Goal: Transaction & Acquisition: Book appointment/travel/reservation

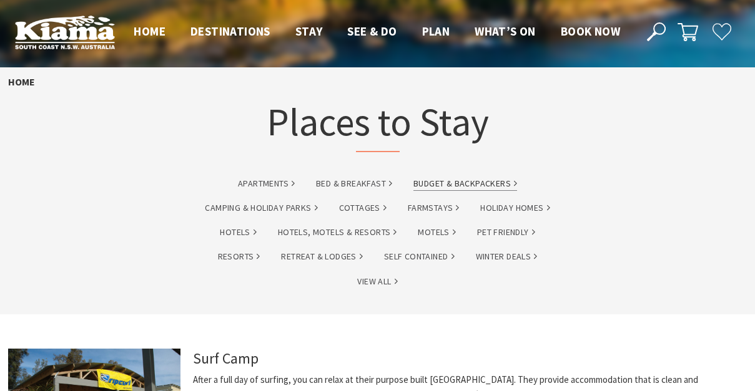
click at [447, 187] on link "Budget & backpackers" at bounding box center [465, 184] width 104 height 14
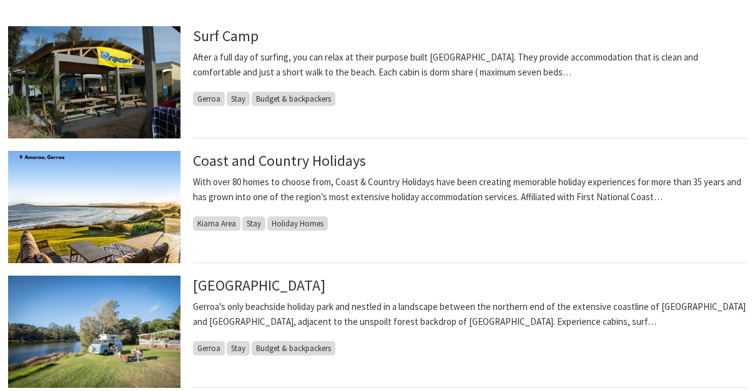
scroll to position [352, 0]
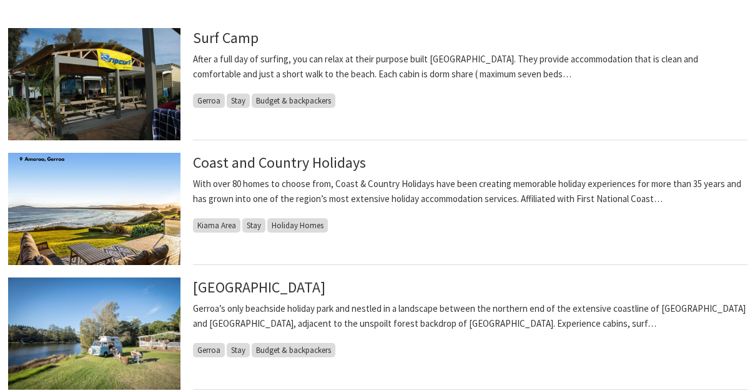
click at [290, 98] on span "Budget & backpackers" at bounding box center [294, 101] width 84 height 14
click at [242, 38] on link "Surf Camp" at bounding box center [226, 38] width 66 height 20
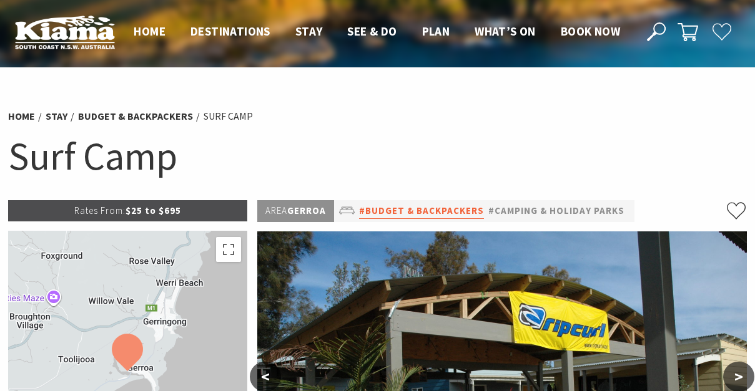
click at [421, 207] on link "#Budget & backpackers" at bounding box center [421, 212] width 125 height 16
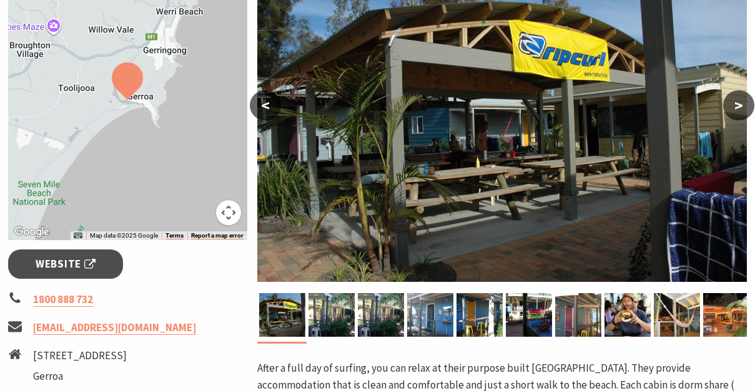
scroll to position [280, 0]
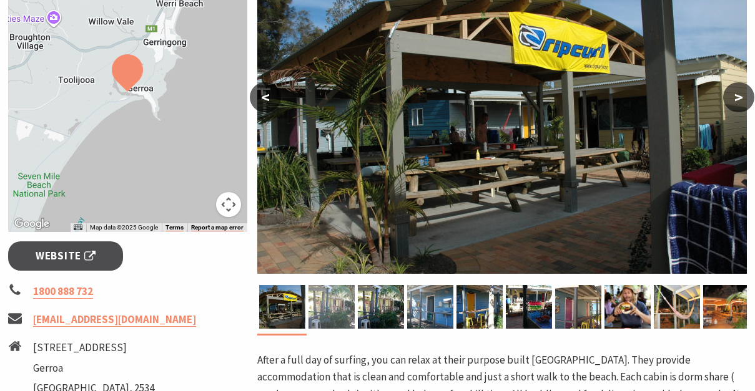
click at [320, 302] on img at bounding box center [331, 307] width 46 height 44
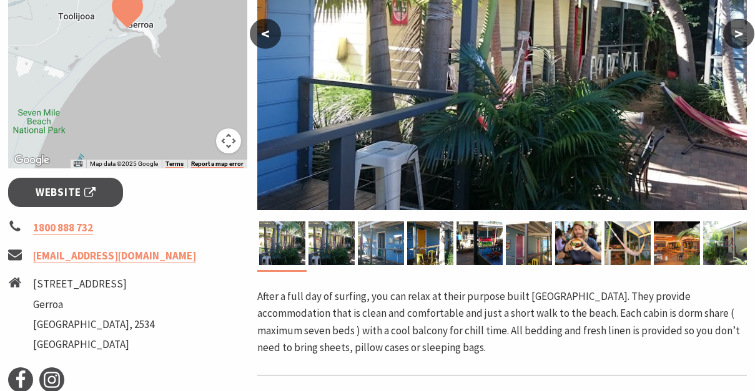
scroll to position [313, 0]
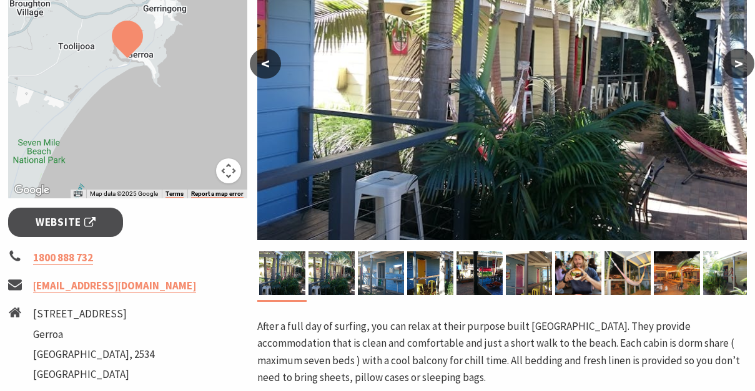
click at [740, 64] on button ">" at bounding box center [738, 64] width 31 height 30
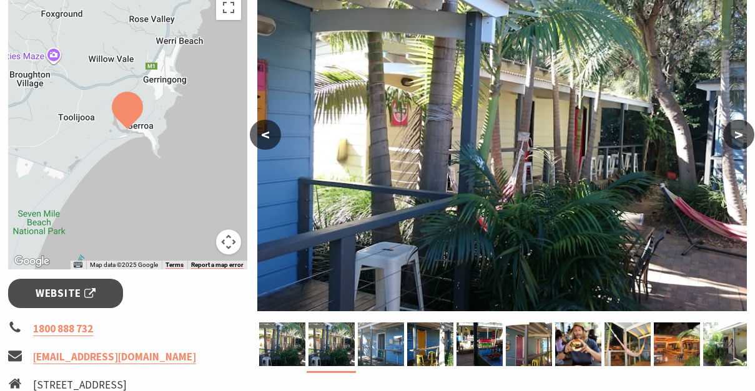
scroll to position [239, 0]
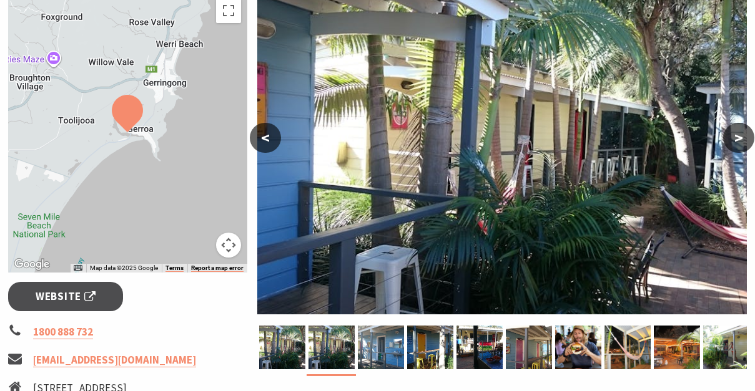
click at [744, 136] on button ">" at bounding box center [738, 138] width 31 height 30
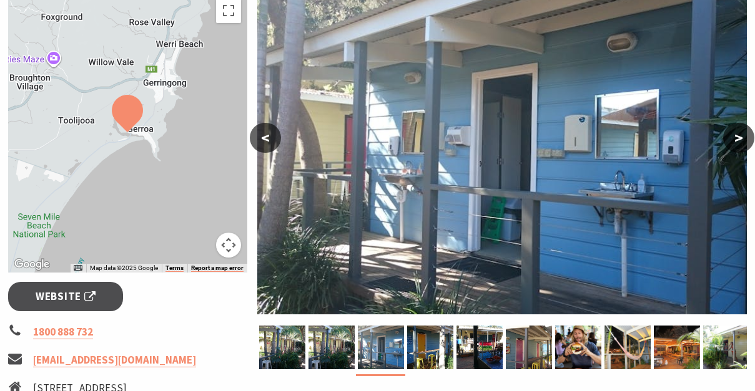
click at [744, 136] on button ">" at bounding box center [738, 138] width 31 height 30
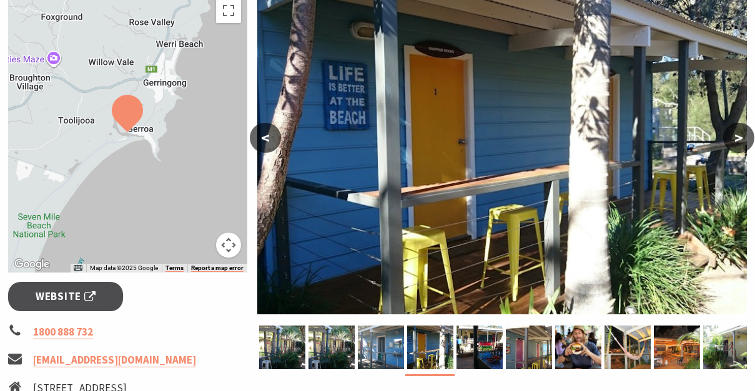
click at [744, 136] on button ">" at bounding box center [738, 138] width 31 height 30
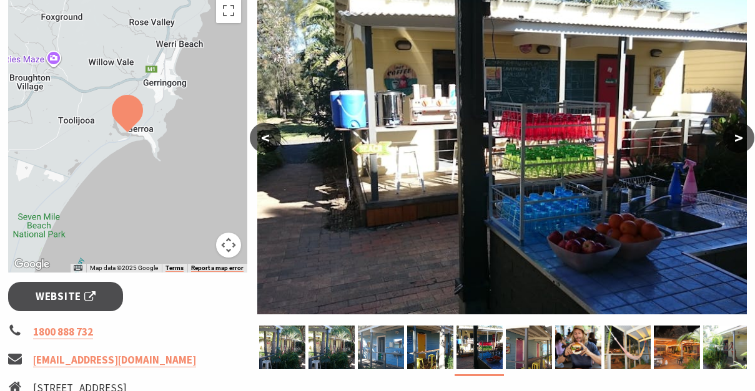
click at [744, 136] on button ">" at bounding box center [738, 138] width 31 height 30
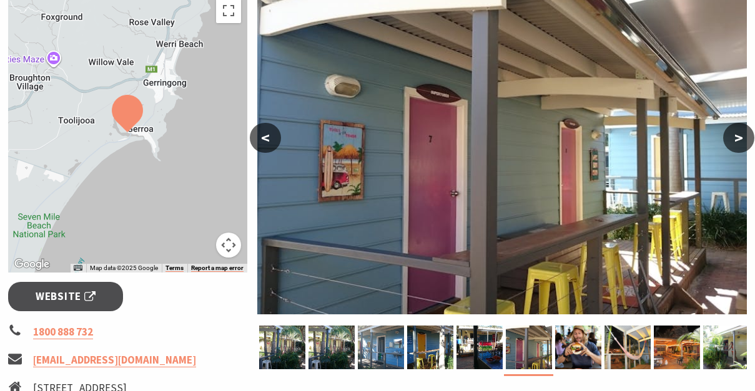
click at [744, 136] on button ">" at bounding box center [738, 138] width 31 height 30
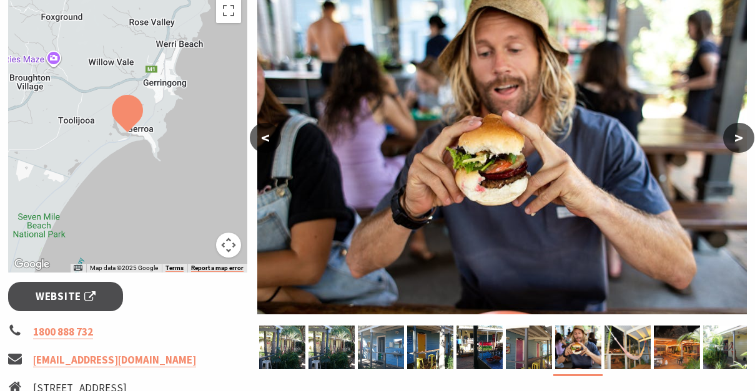
click at [744, 136] on button ">" at bounding box center [738, 138] width 31 height 30
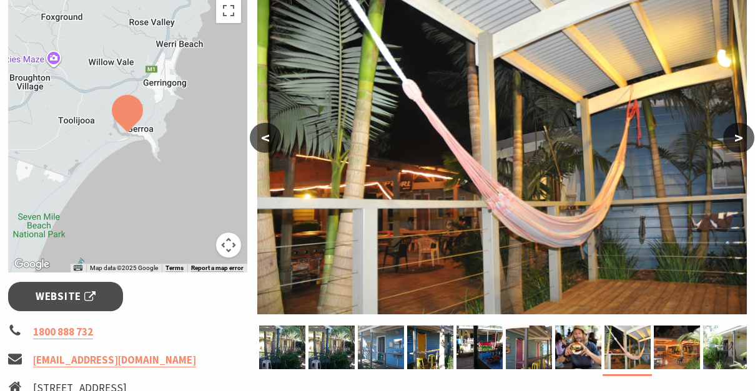
click at [744, 136] on button ">" at bounding box center [738, 138] width 31 height 30
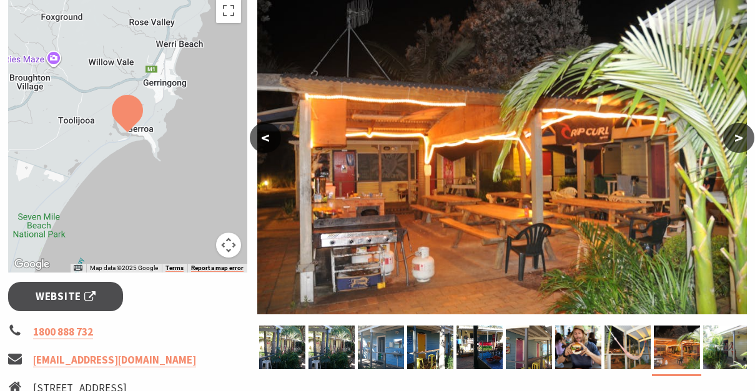
click at [744, 136] on button ">" at bounding box center [738, 138] width 31 height 30
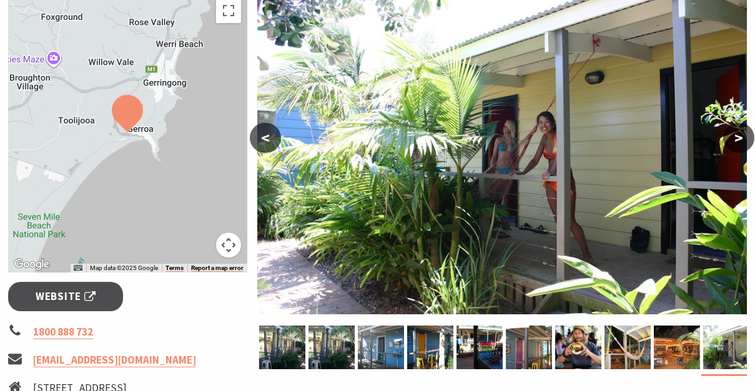
click at [744, 136] on button ">" at bounding box center [738, 138] width 31 height 30
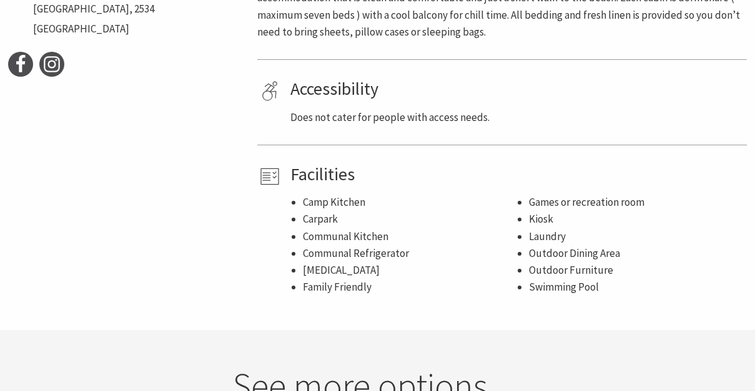
scroll to position [332, 0]
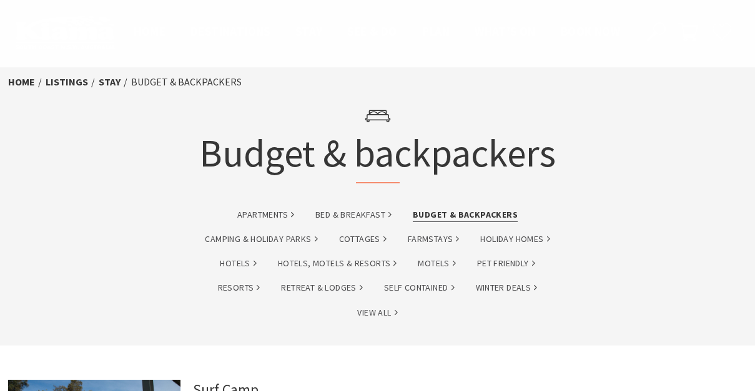
scroll to position [352, 0]
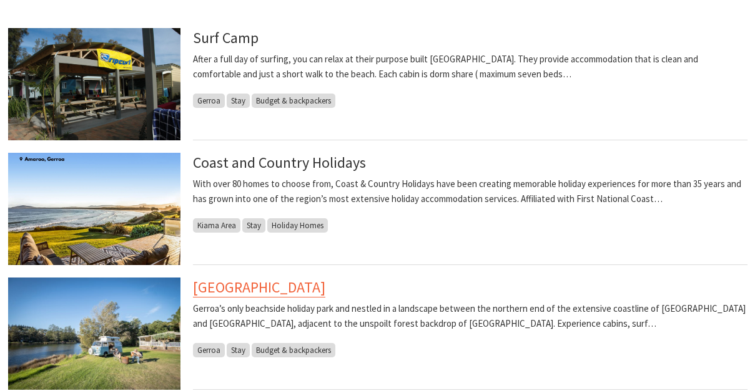
click at [283, 285] on link "Seven Mile Beach Holiday Park" at bounding box center [259, 288] width 132 height 20
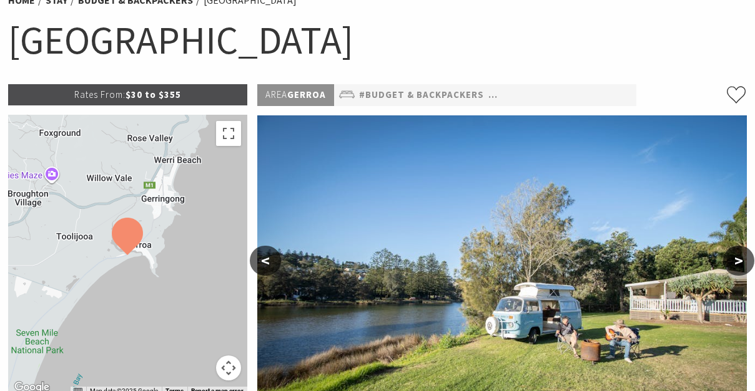
select select "3"
select select "2"
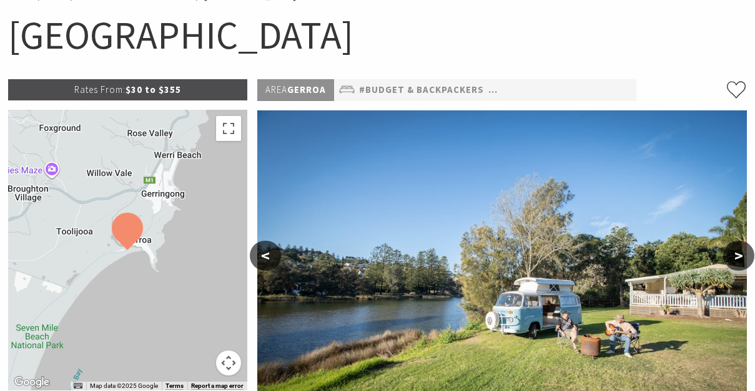
scroll to position [117, 0]
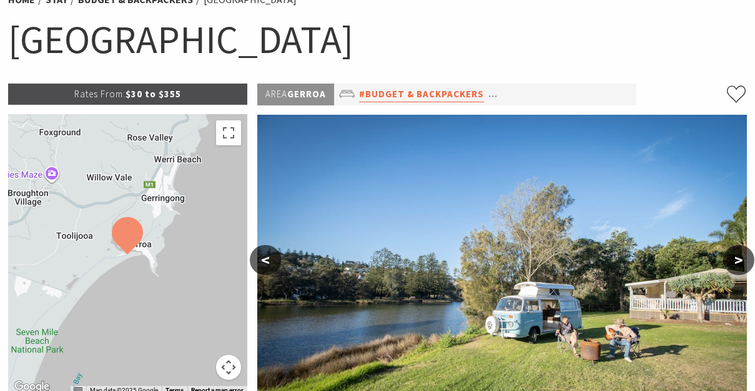
click at [439, 91] on link "#Budget & backpackers" at bounding box center [421, 95] width 125 height 16
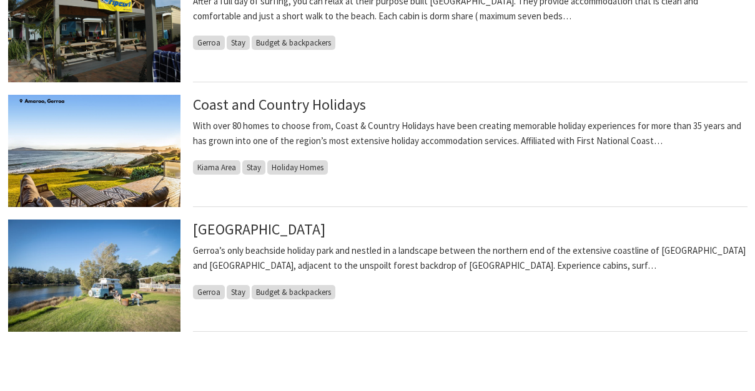
scroll to position [413, 0]
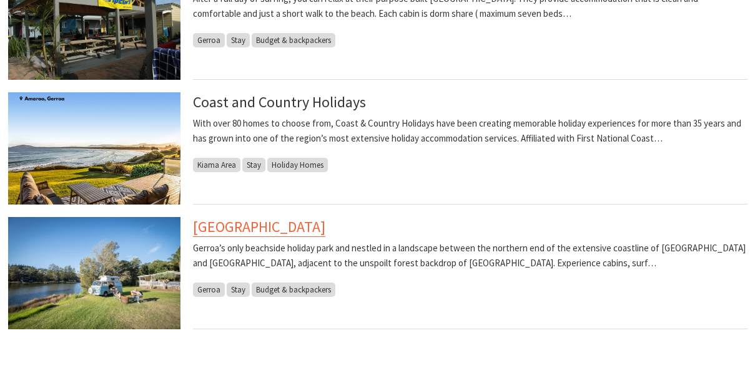
click at [318, 227] on link "[GEOGRAPHIC_DATA]" at bounding box center [259, 227] width 132 height 20
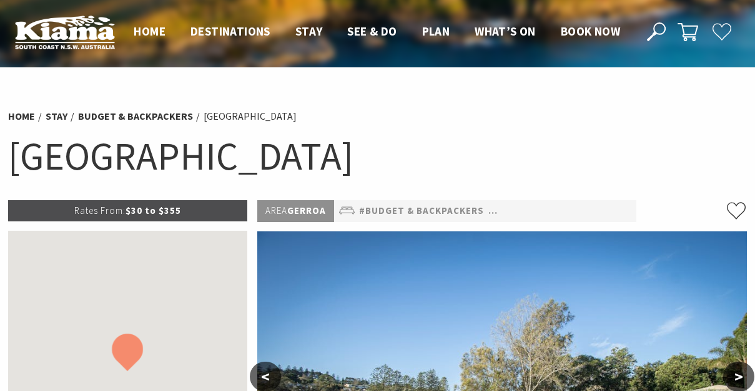
select select "3"
select select "2"
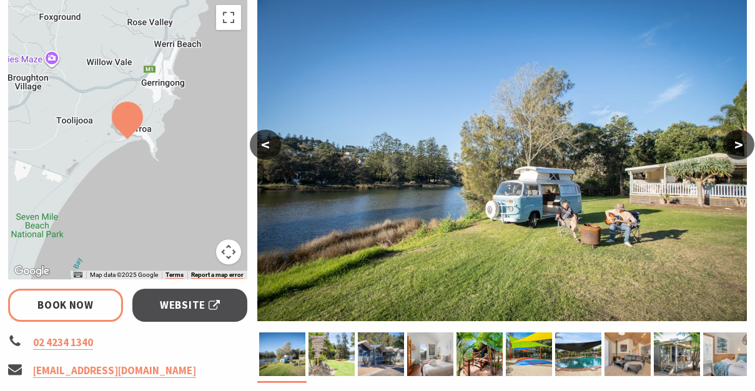
scroll to position [231, 0]
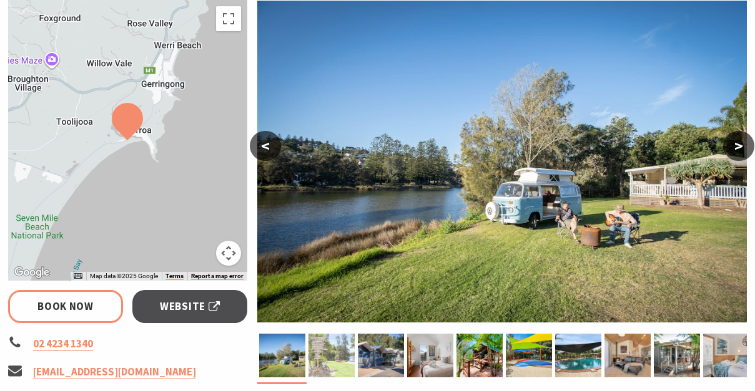
click at [325, 355] on img at bounding box center [331, 356] width 46 height 44
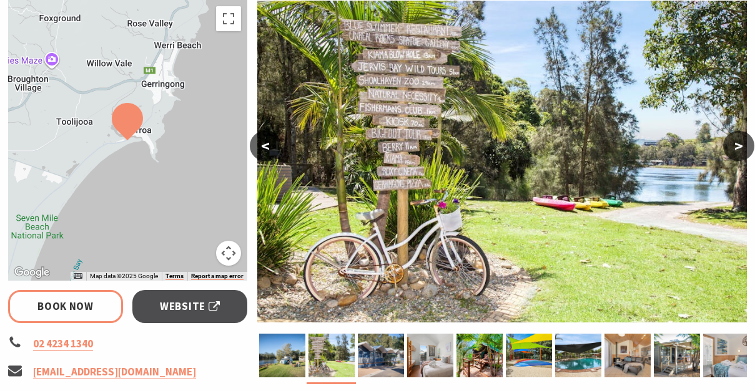
click at [734, 153] on button ">" at bounding box center [738, 146] width 31 height 30
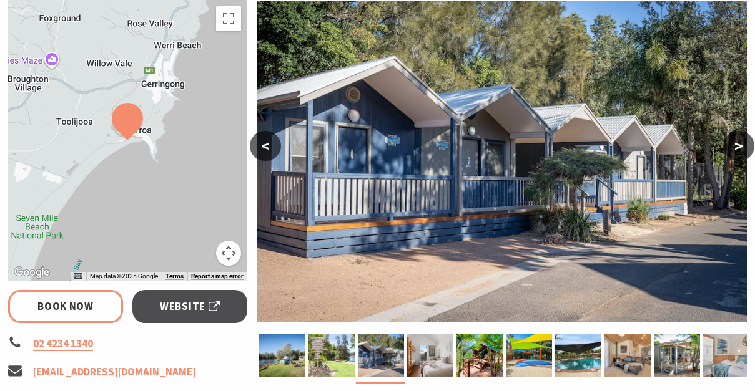
click at [734, 153] on button ">" at bounding box center [738, 146] width 31 height 30
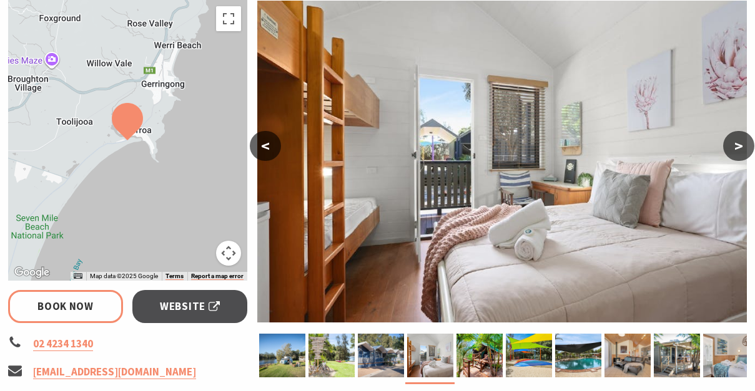
click at [734, 153] on button ">" at bounding box center [738, 146] width 31 height 30
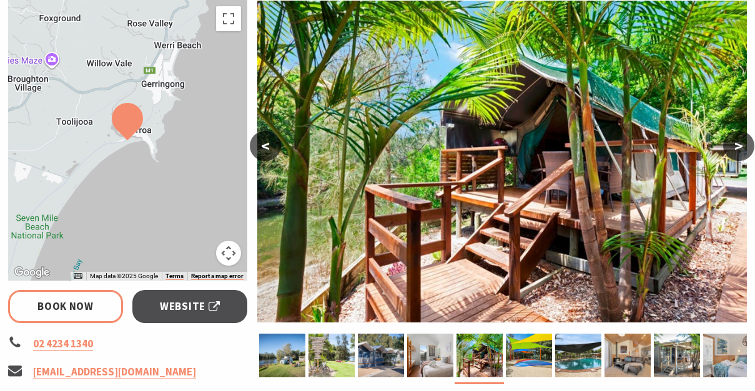
click at [734, 153] on button ">" at bounding box center [738, 146] width 31 height 30
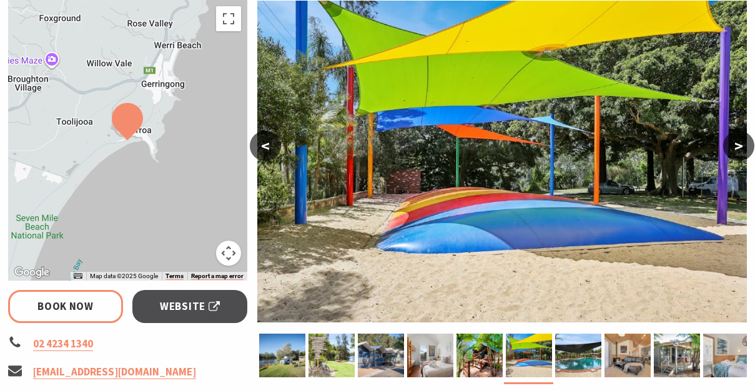
click at [734, 153] on button ">" at bounding box center [738, 146] width 31 height 30
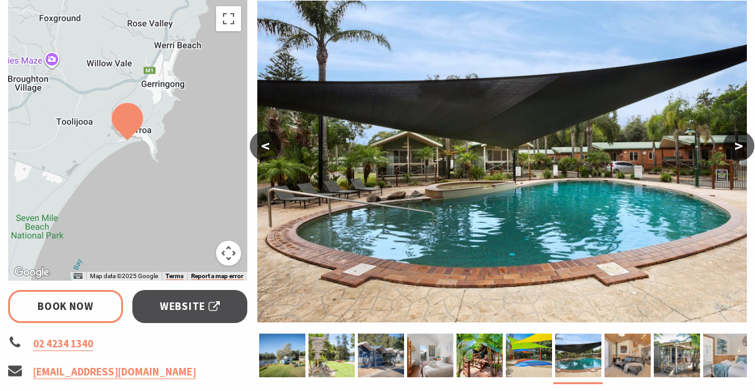
click at [734, 153] on button ">" at bounding box center [738, 146] width 31 height 30
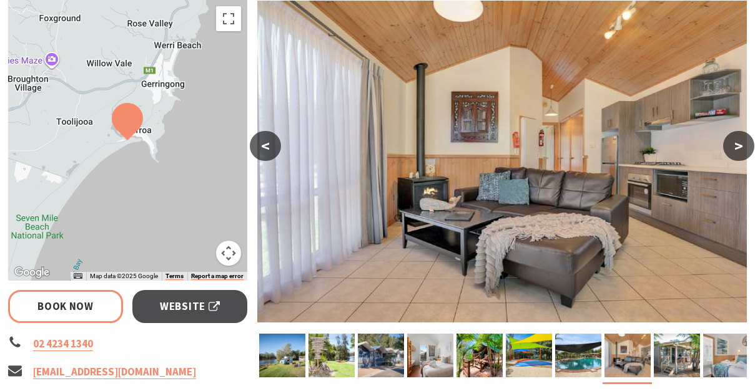
click at [734, 153] on button ">" at bounding box center [738, 146] width 31 height 30
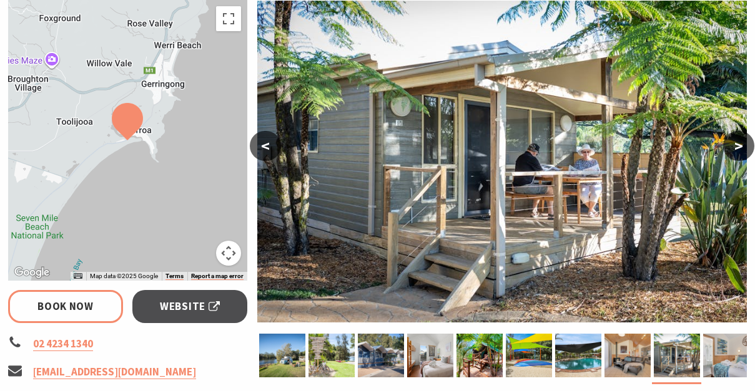
click at [734, 153] on button ">" at bounding box center [738, 146] width 31 height 30
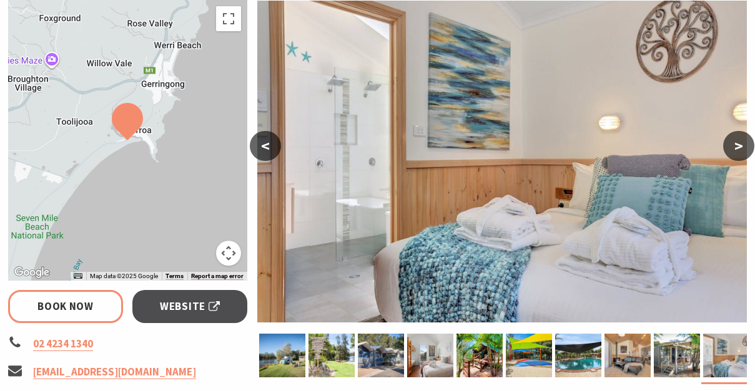
click at [734, 153] on button ">" at bounding box center [738, 146] width 31 height 30
click at [179, 302] on span "Website" at bounding box center [190, 306] width 60 height 17
select select "3"
